Goal: Navigation & Orientation: Find specific page/section

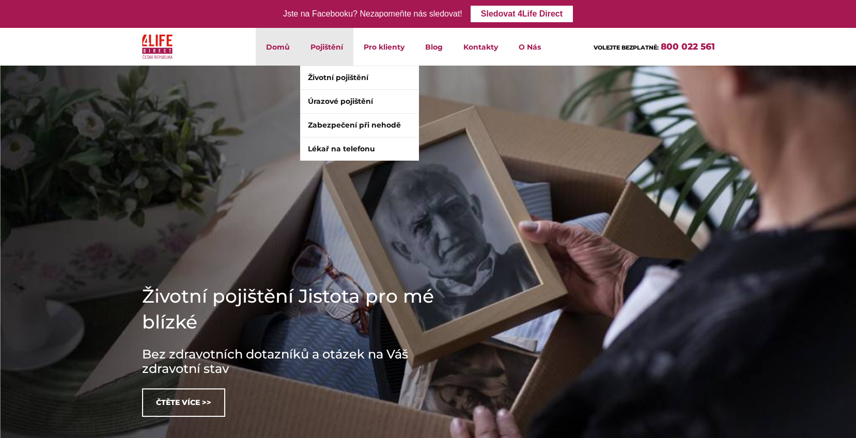
click at [324, 51] on li "Pojištění Životní pojištění Úrazové pojištění Zabezpečení při nehodě Lékař na t…" at bounding box center [326, 47] width 53 height 38
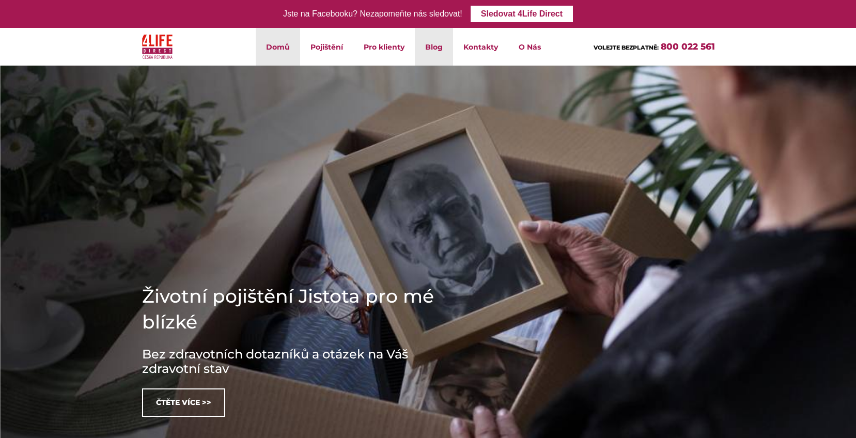
click at [434, 50] on link "Blog" at bounding box center [434, 47] width 38 height 38
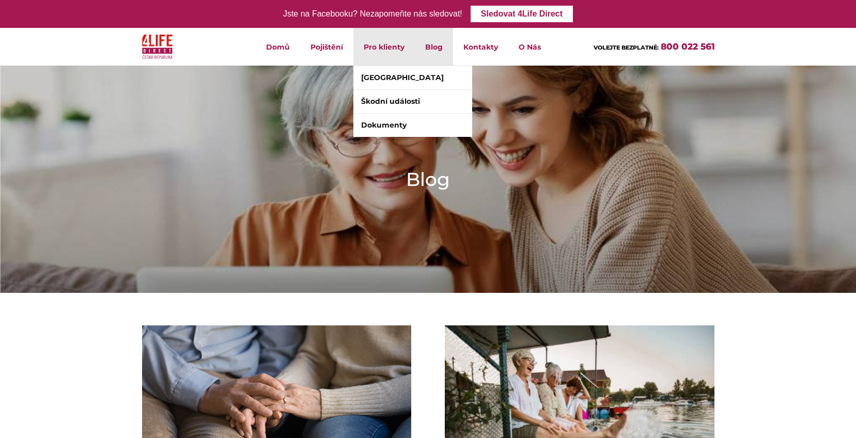
click at [381, 48] on li "Pro klienty Klientské centrum Škodní události Dokumenty" at bounding box center [383, 47] width 61 height 38
click at [381, 74] on link "[GEOGRAPHIC_DATA]" at bounding box center [412, 77] width 119 height 23
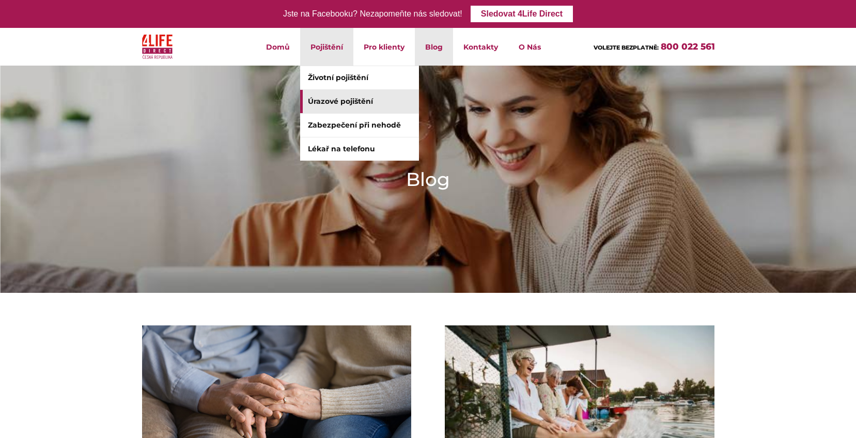
click at [346, 102] on link "Úrazové pojištění" at bounding box center [359, 101] width 119 height 23
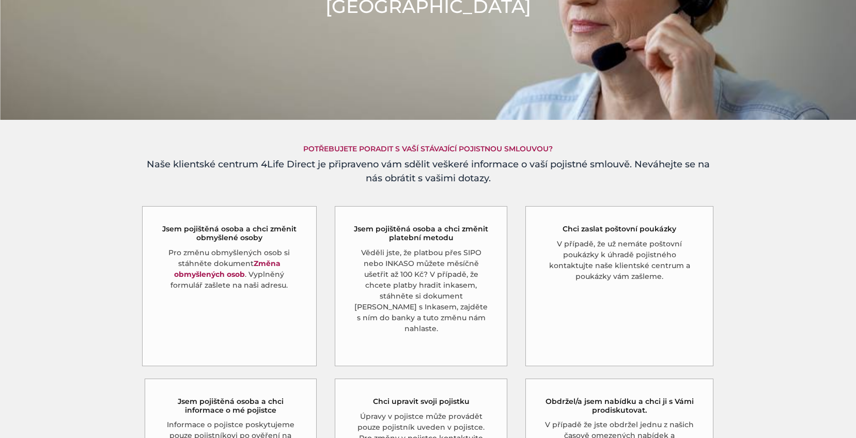
scroll to position [157, 0]
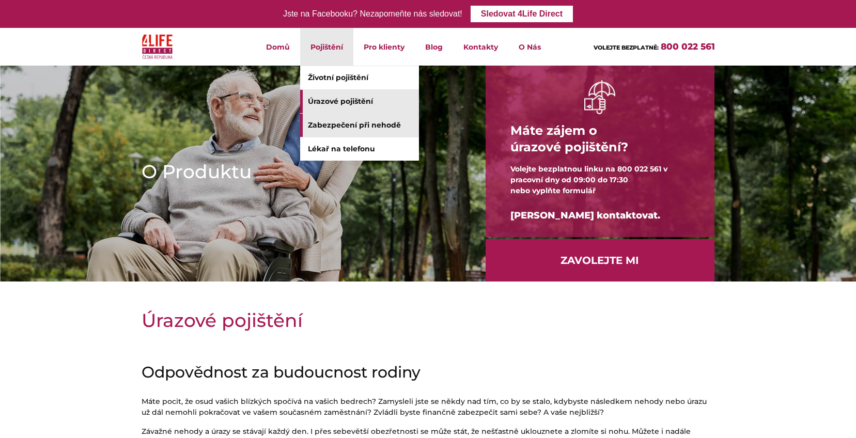
click at [341, 128] on link "Zabezpečení při nehodě" at bounding box center [359, 125] width 119 height 23
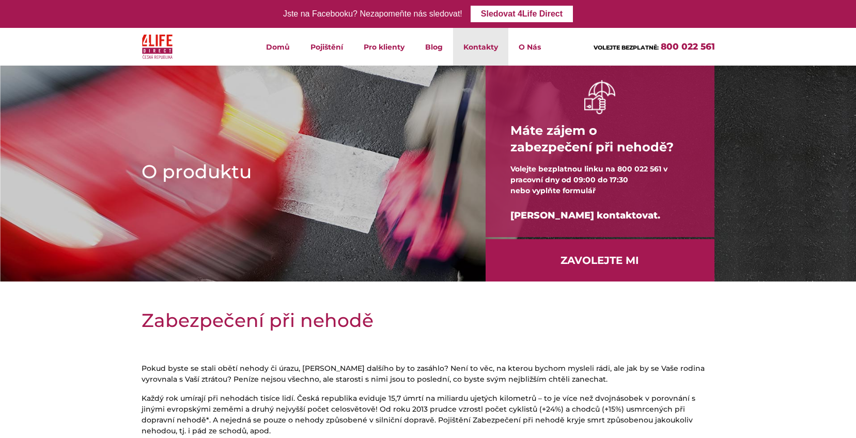
click at [483, 47] on link "Kontakty" at bounding box center [480, 47] width 55 height 38
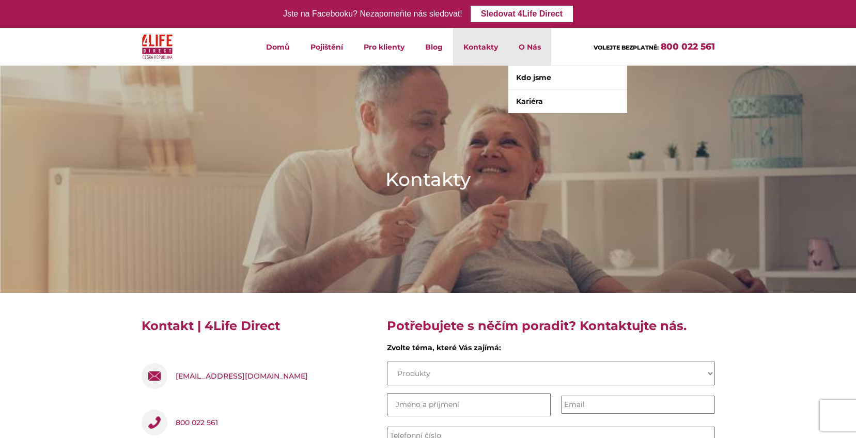
click at [530, 45] on li "O Nás Kdo jsme Kariéra" at bounding box center [529, 47] width 43 height 38
click at [538, 80] on link "Kdo jsme" at bounding box center [567, 77] width 119 height 23
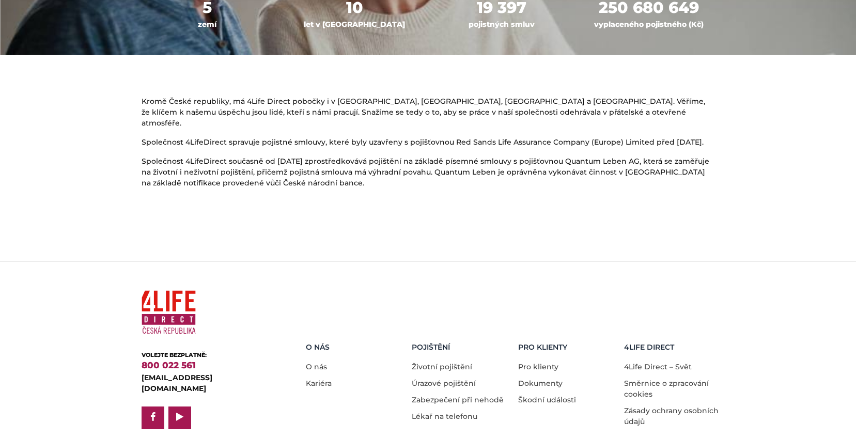
scroll to position [587, 0]
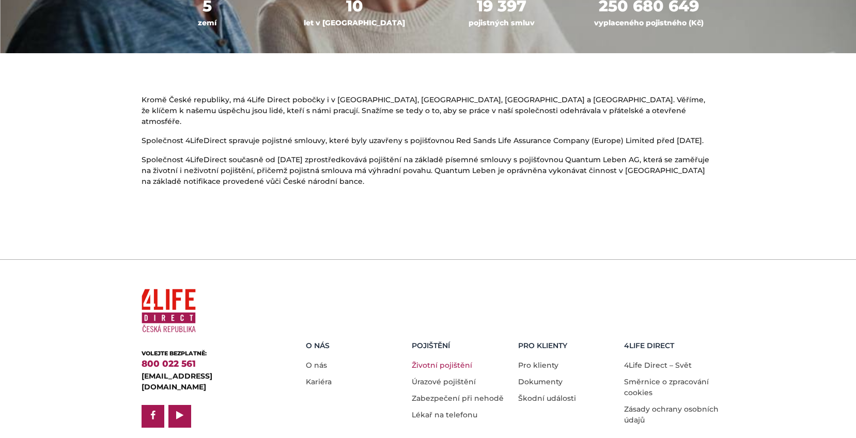
click at [439, 361] on link "Životní pojištění" at bounding box center [442, 365] width 60 height 9
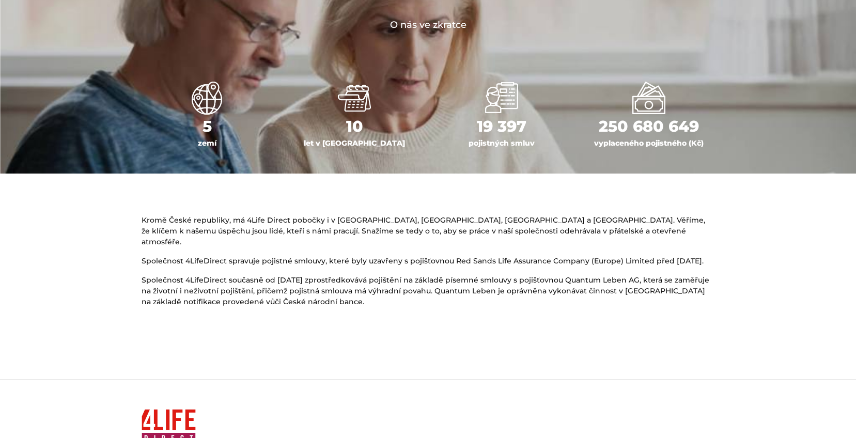
scroll to position [453, 0]
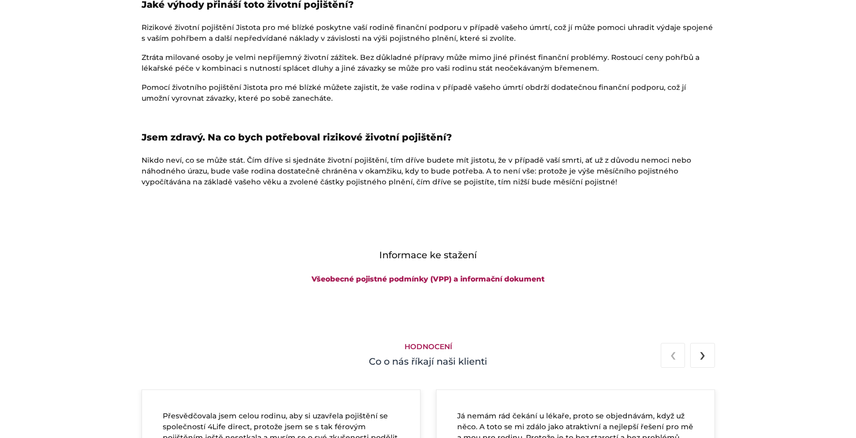
scroll to position [1560, 0]
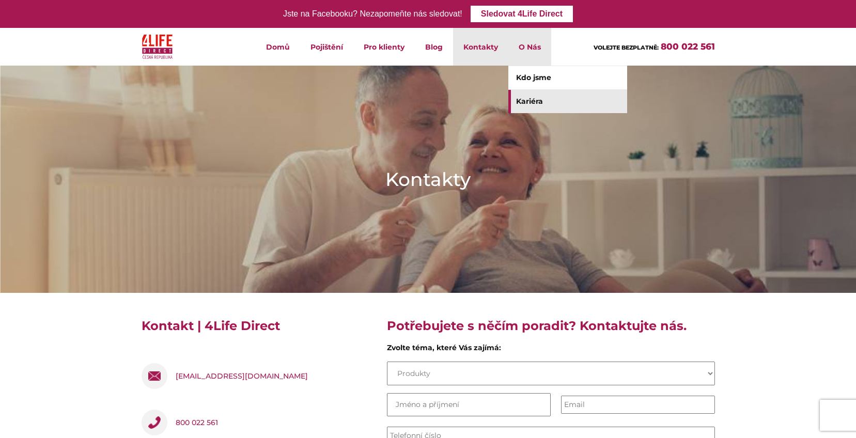
click at [539, 101] on link "Kariéra" at bounding box center [567, 101] width 119 height 23
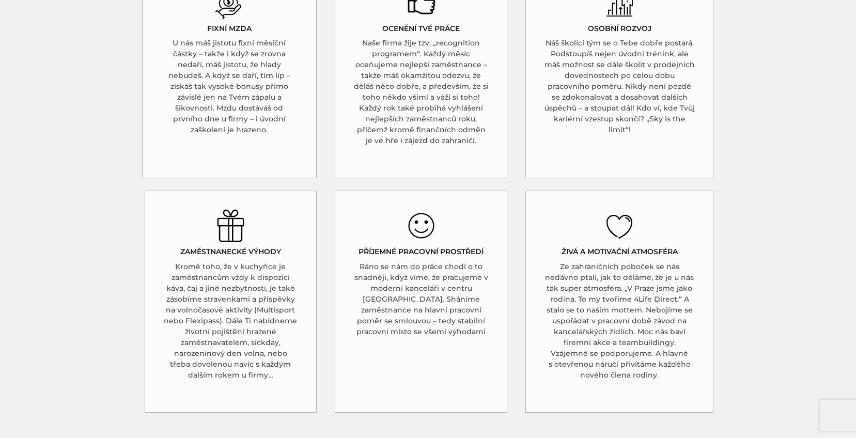
scroll to position [1004, 0]
